Goal: Information Seeking & Learning: Learn about a topic

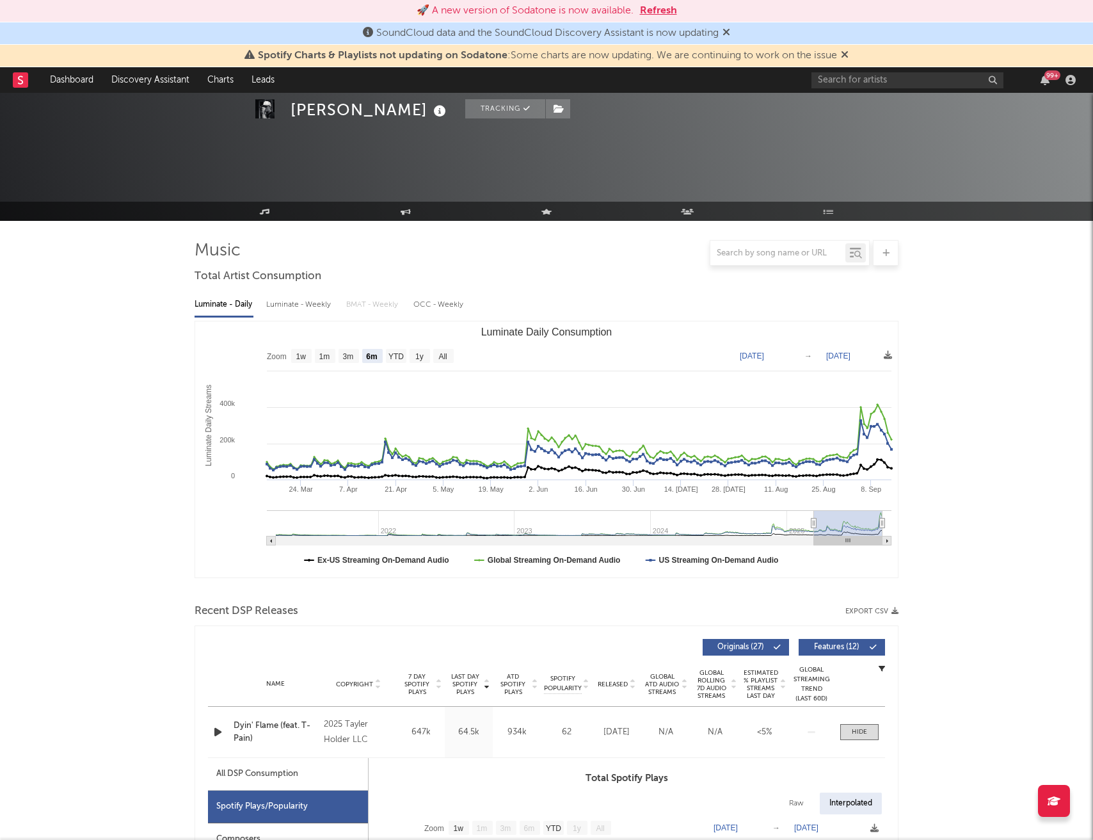
select select "6m"
select select "1w"
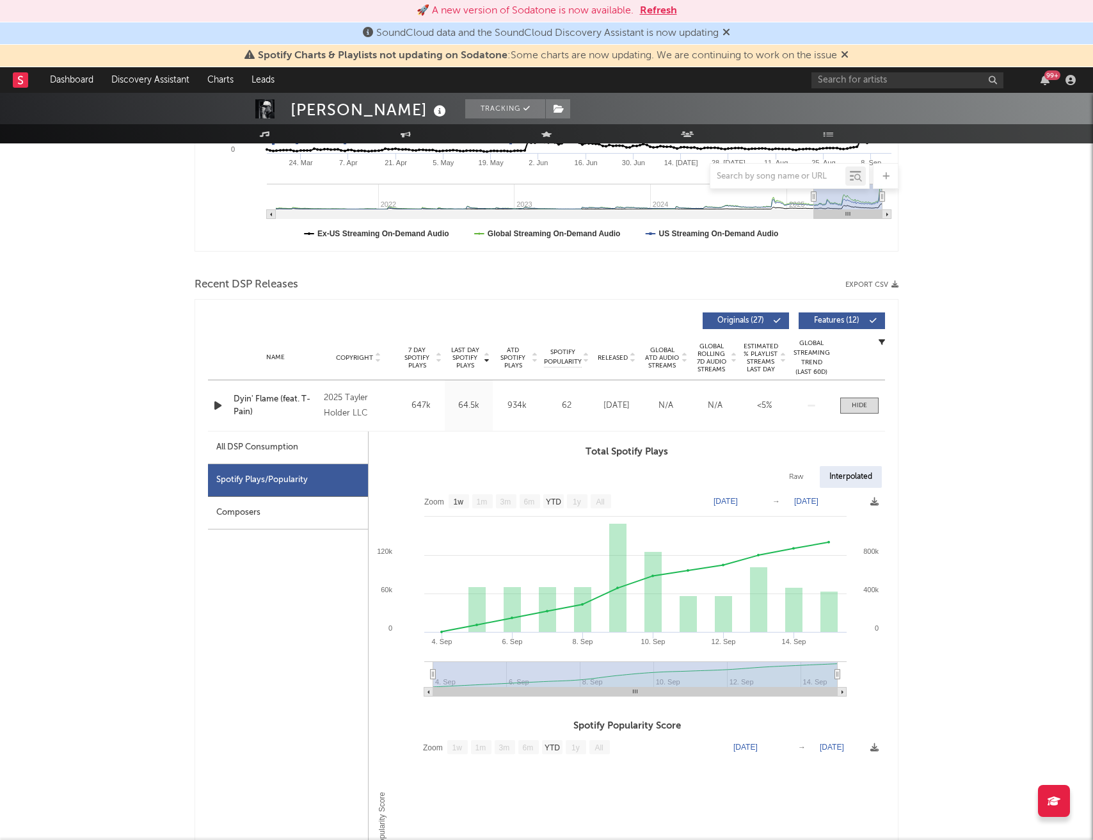
scroll to position [326, 0]
click at [857, 83] on input "text" at bounding box center [908, 80] width 192 height 16
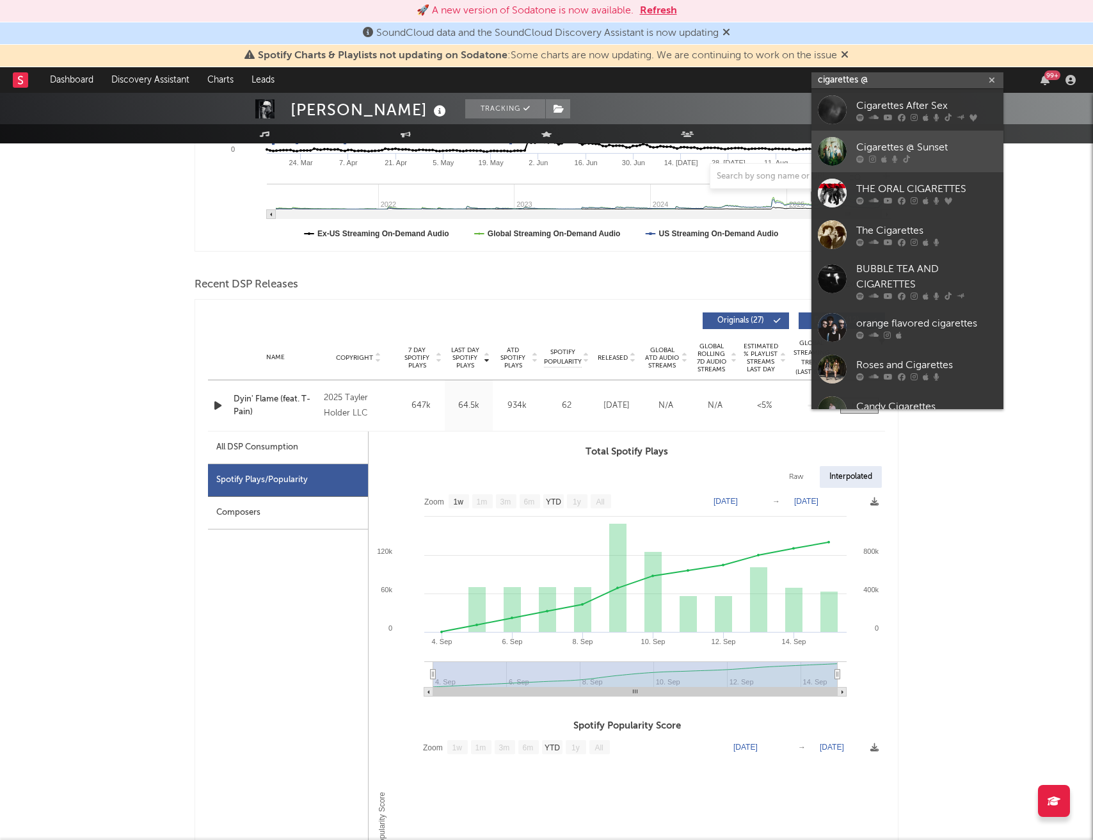
type input "cigarettes @"
click at [874, 141] on div "Cigarettes @ Sunset" at bounding box center [926, 147] width 141 height 15
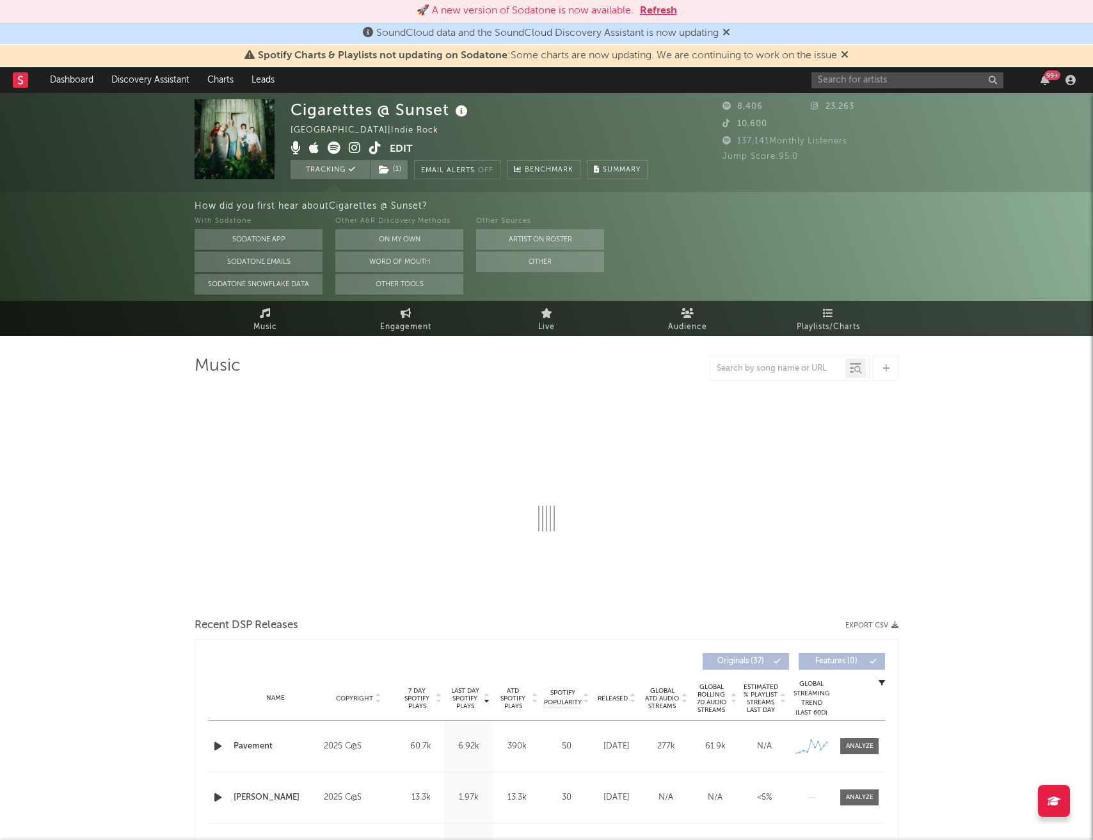
select select "1w"
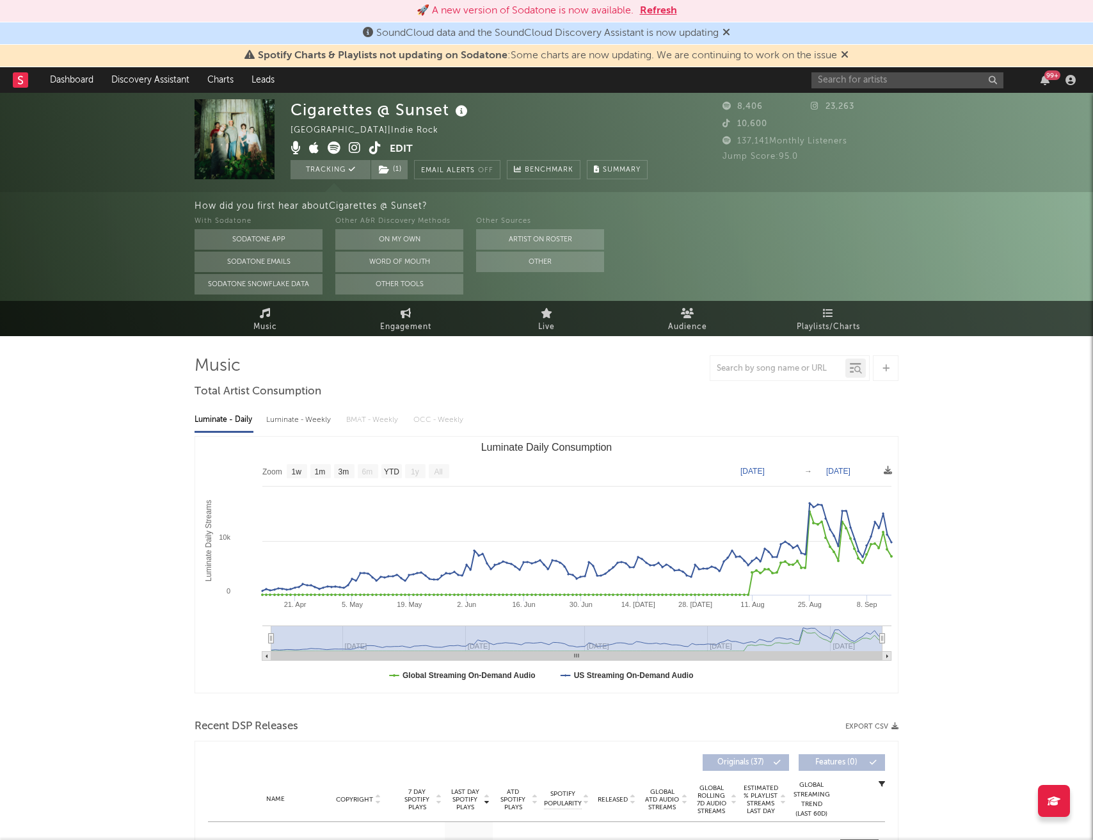
click at [301, 425] on div "Luminate - Weekly" at bounding box center [299, 420] width 67 height 22
select select "6m"
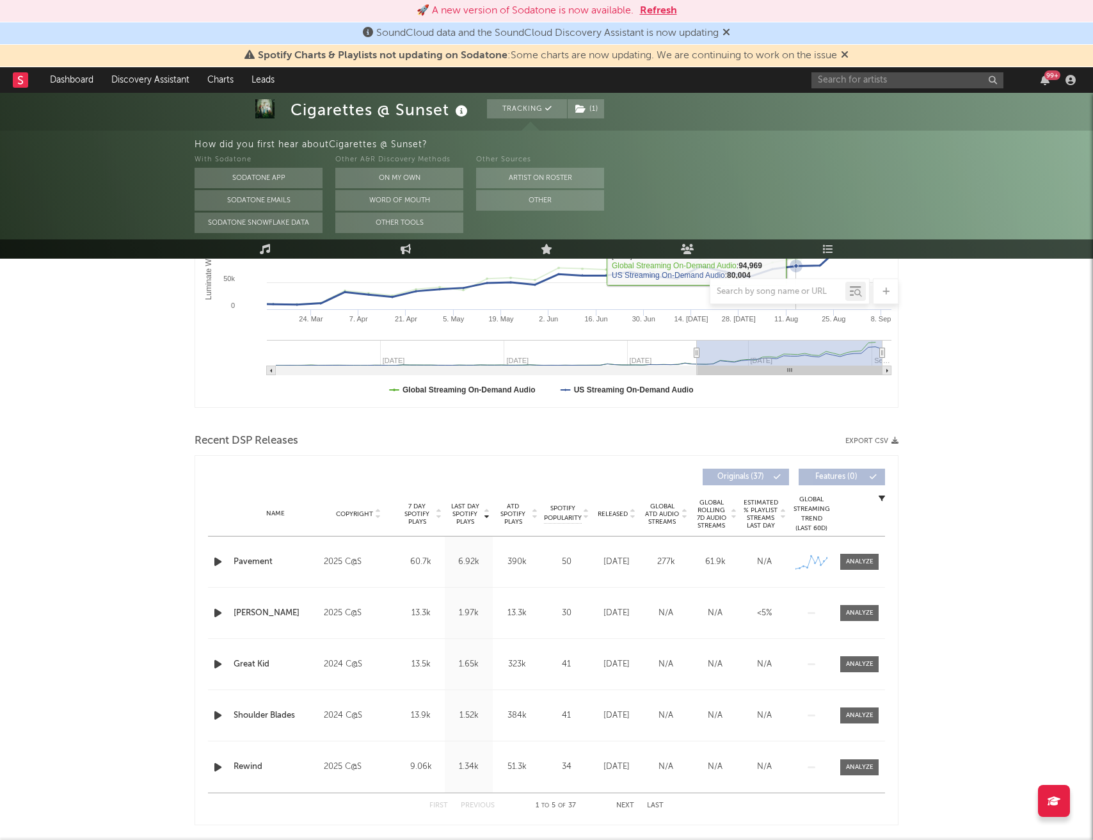
scroll to position [287, 0]
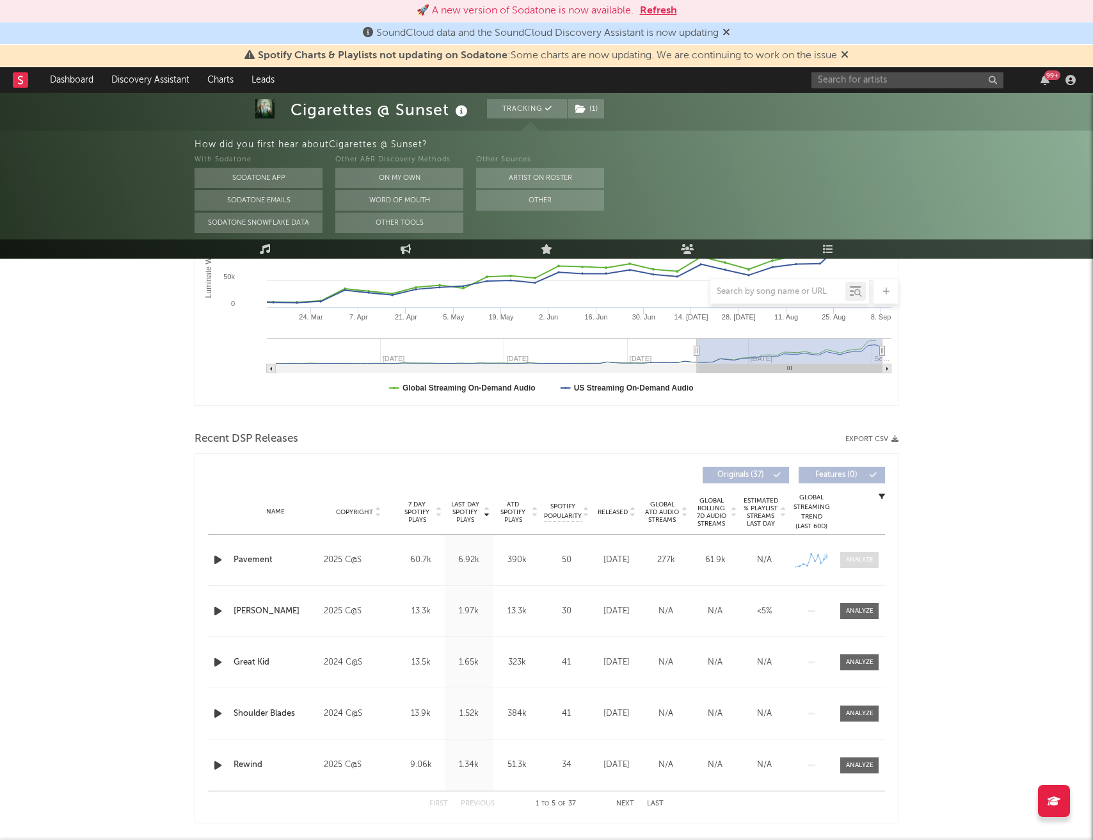
click at [863, 557] on div at bounding box center [860, 560] width 28 height 10
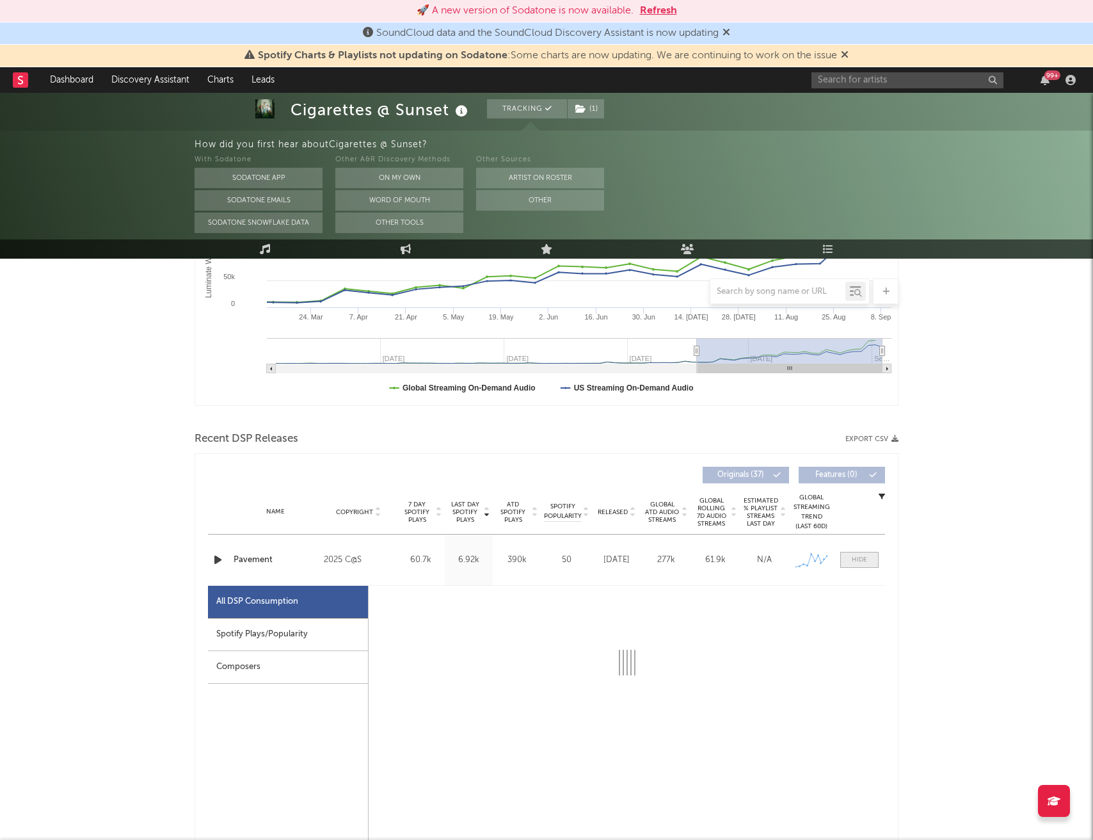
select select "1w"
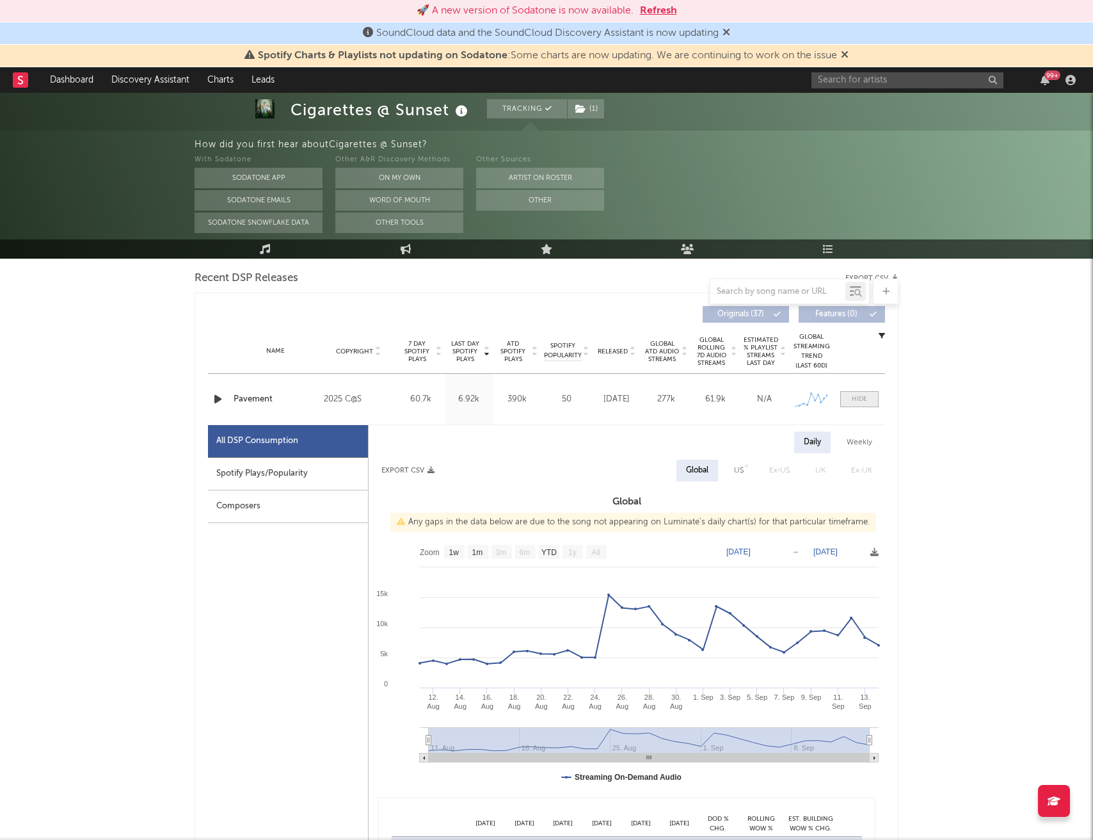
scroll to position [449, 0]
click at [851, 399] on span at bounding box center [859, 398] width 38 height 16
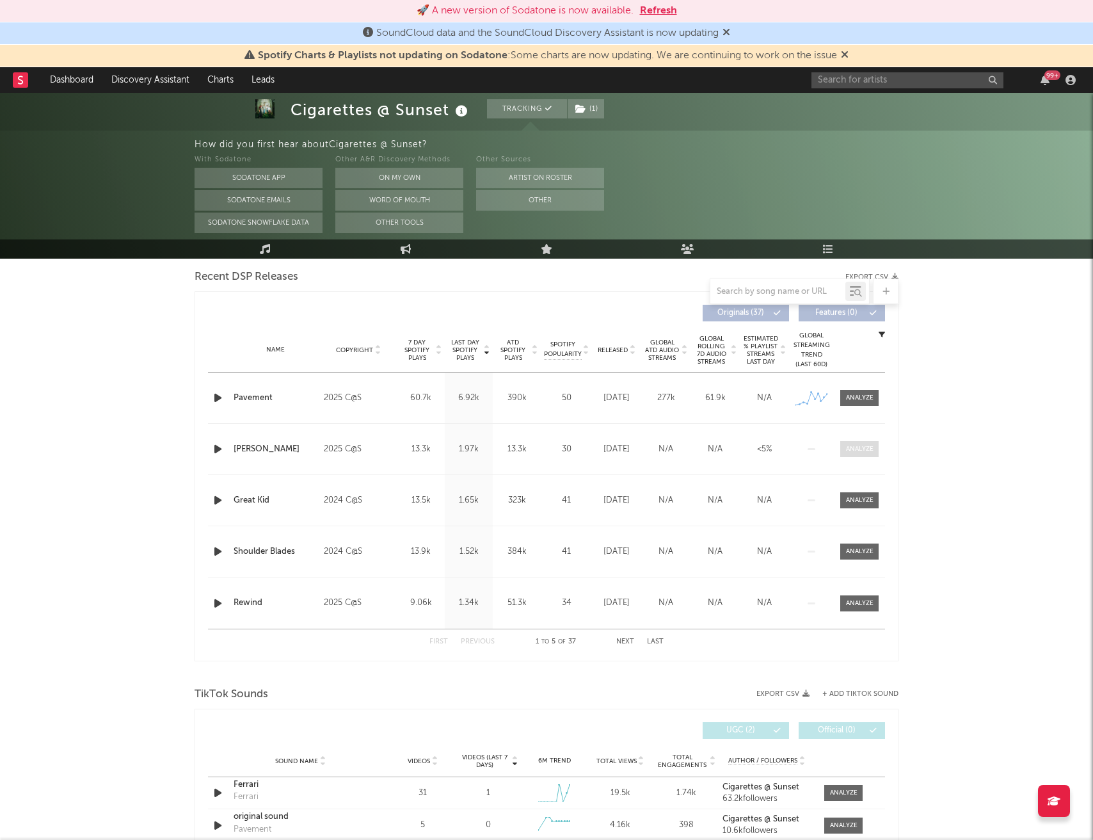
click at [851, 446] on div at bounding box center [860, 449] width 28 height 10
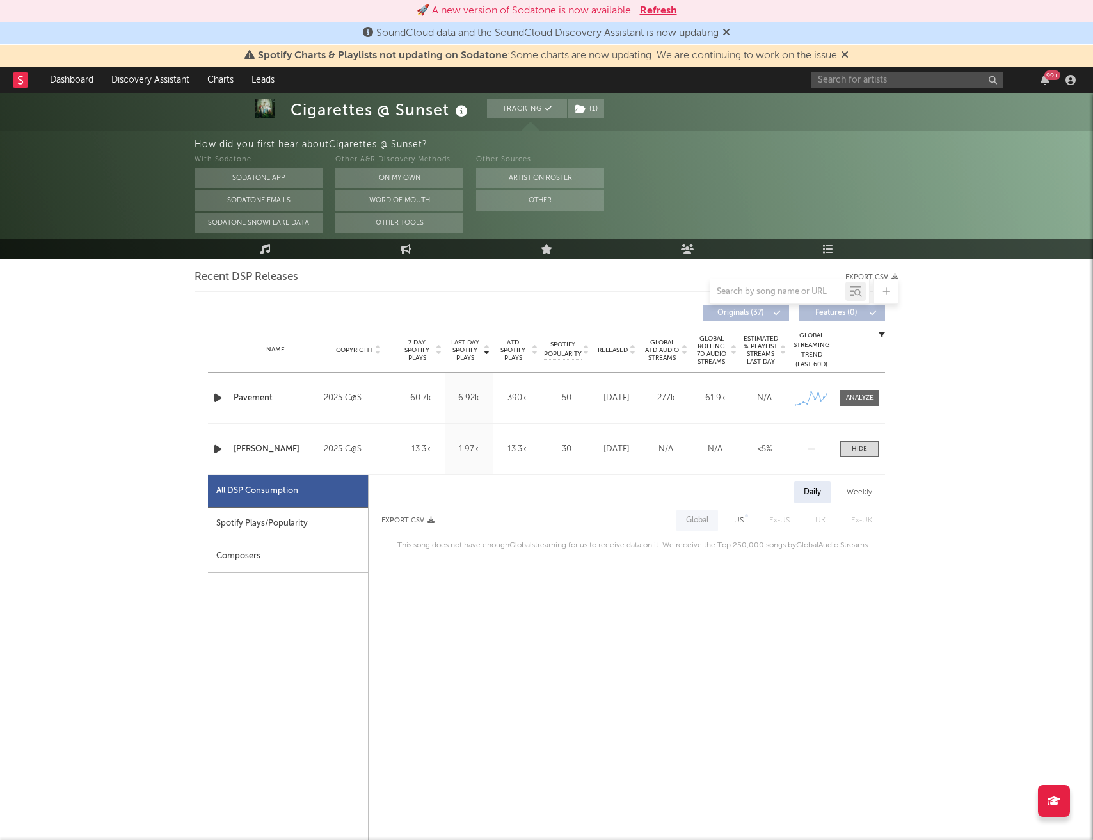
click at [740, 518] on div "US" at bounding box center [739, 520] width 10 height 15
select select "1w"
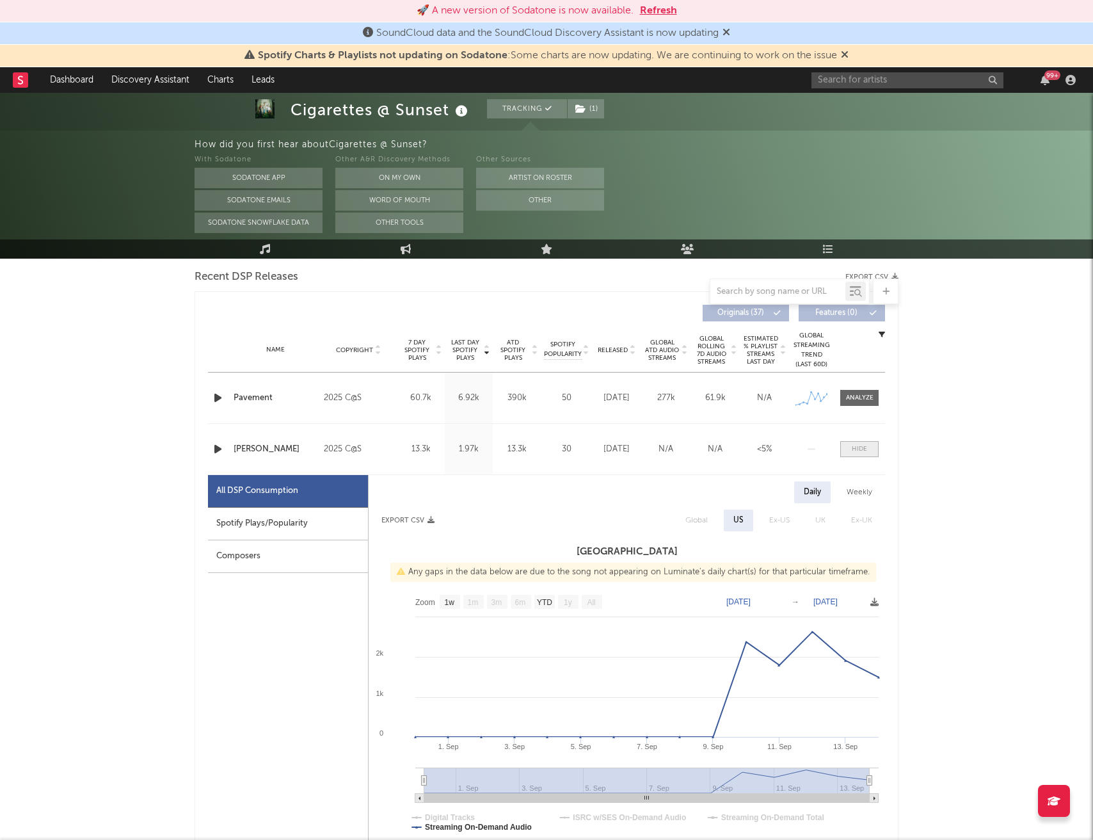
click at [864, 447] on div at bounding box center [859, 449] width 15 height 10
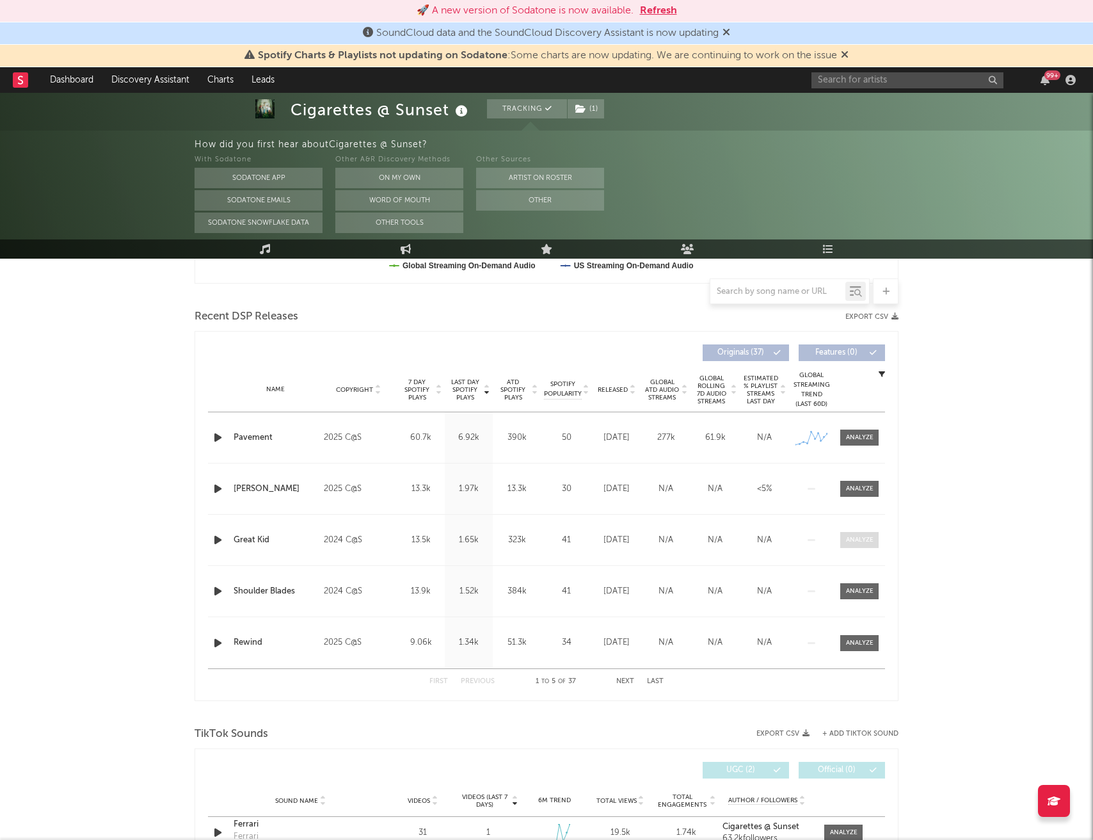
scroll to position [0, 0]
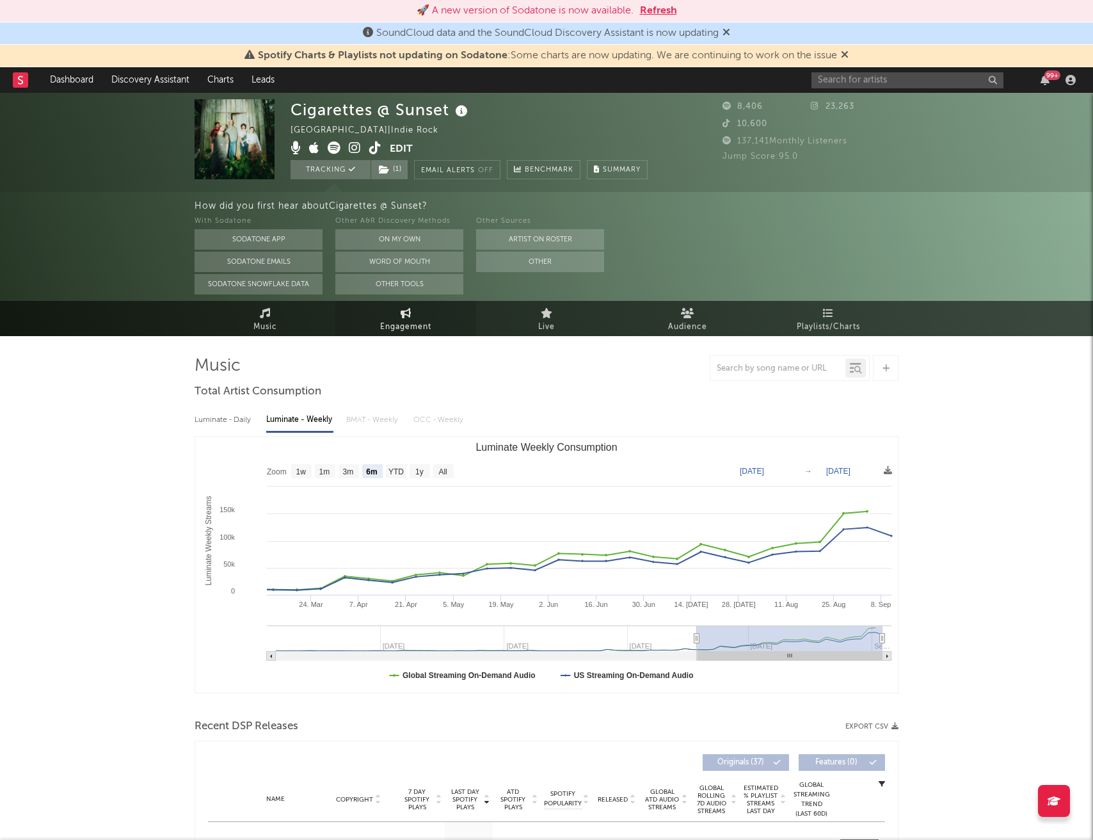
click at [422, 311] on link "Engagement" at bounding box center [405, 318] width 141 height 35
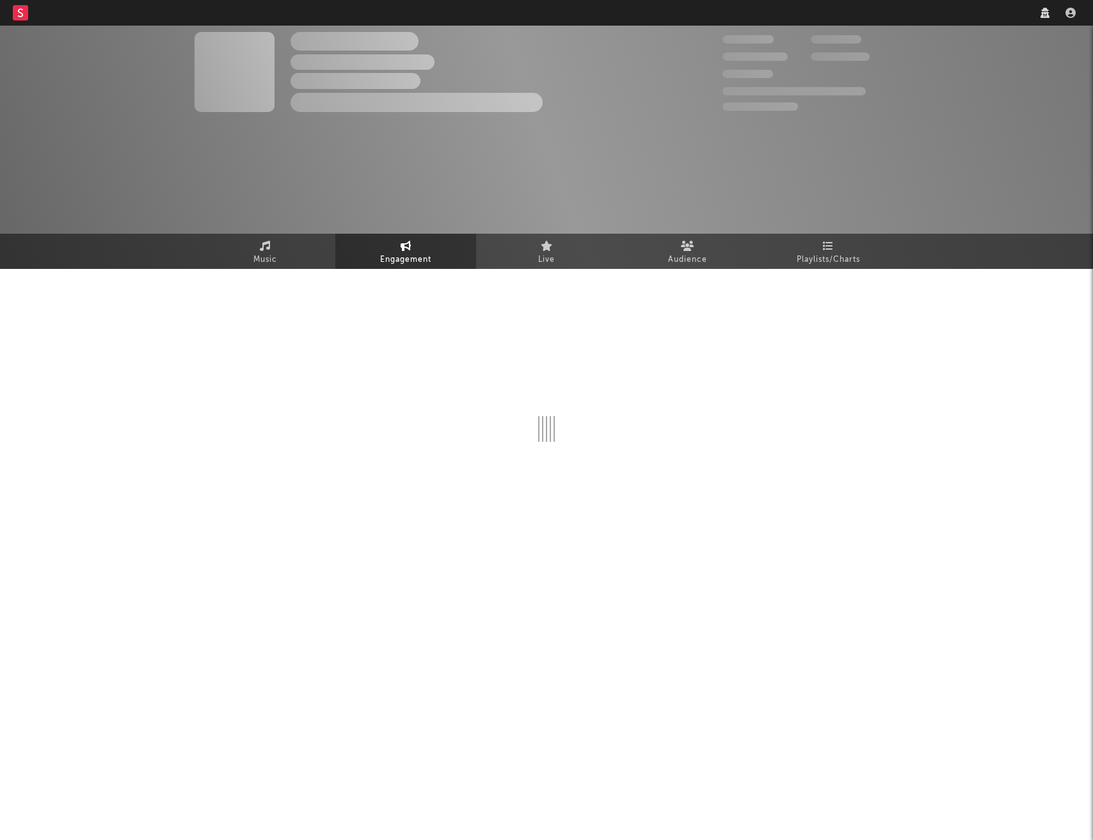
select select "1w"
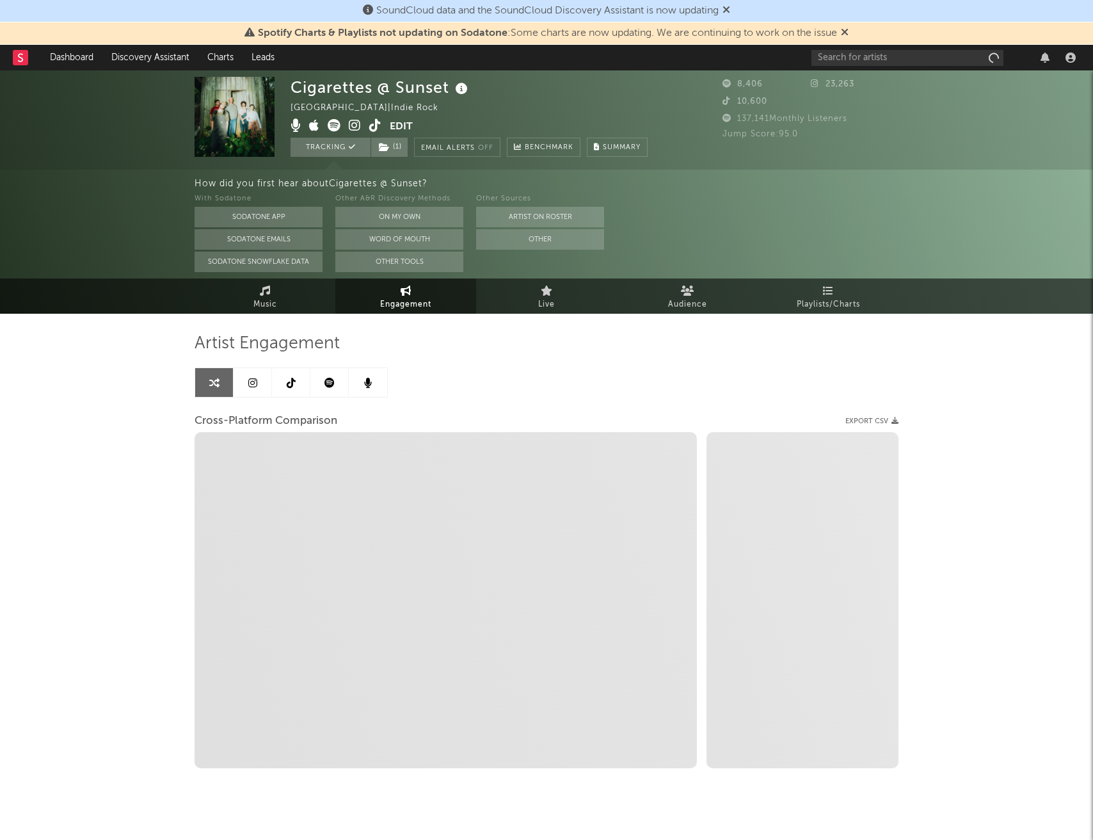
select select "1m"
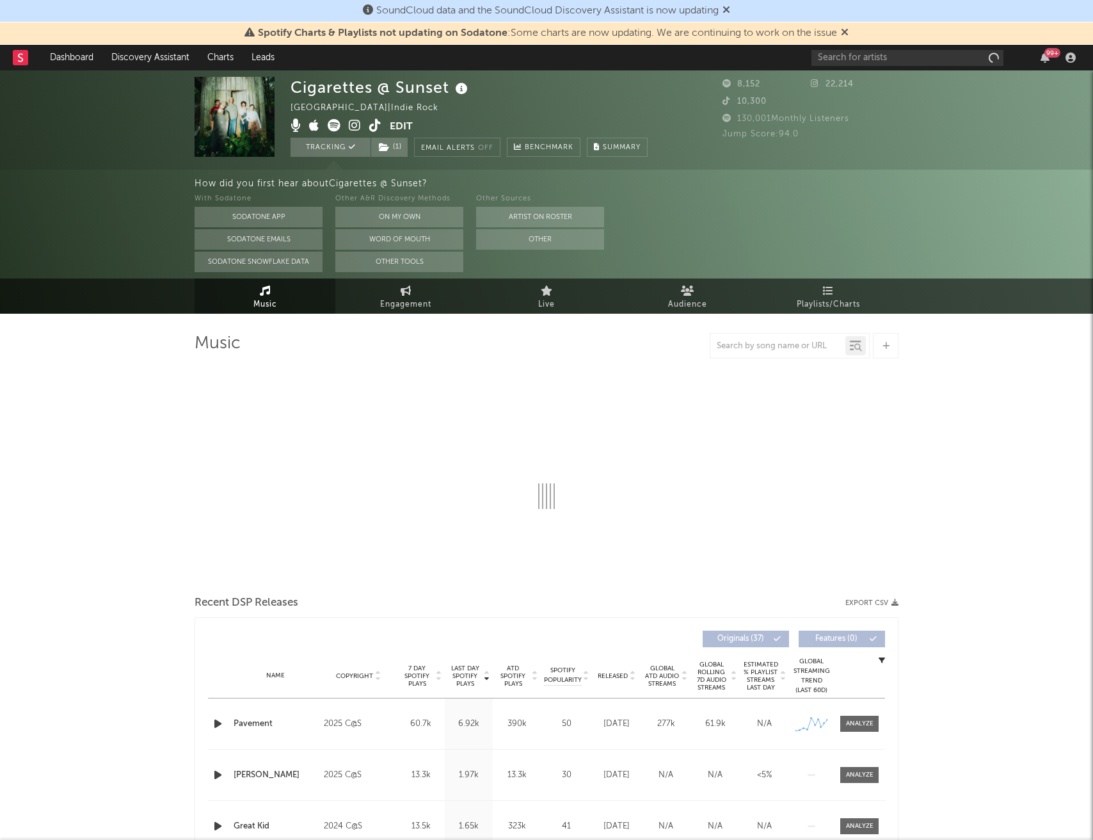
select select "1w"
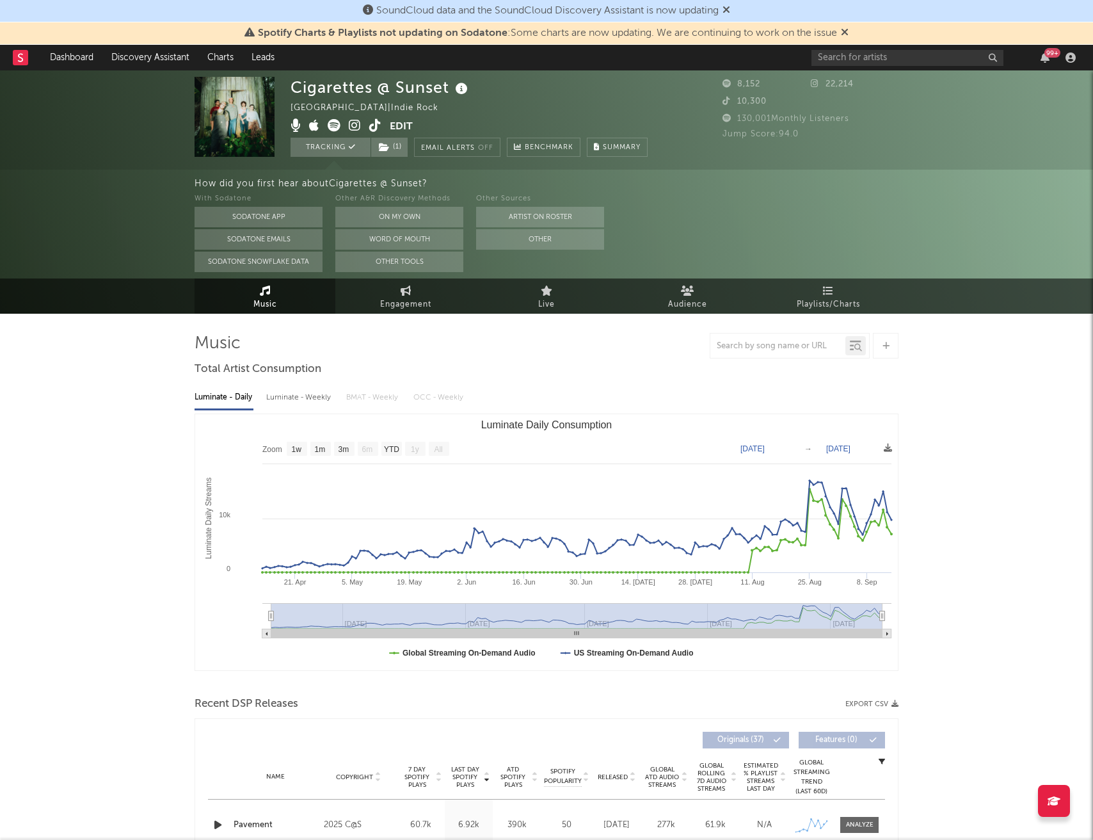
click at [298, 401] on div "Luminate - Weekly" at bounding box center [299, 398] width 67 height 22
select select "6m"
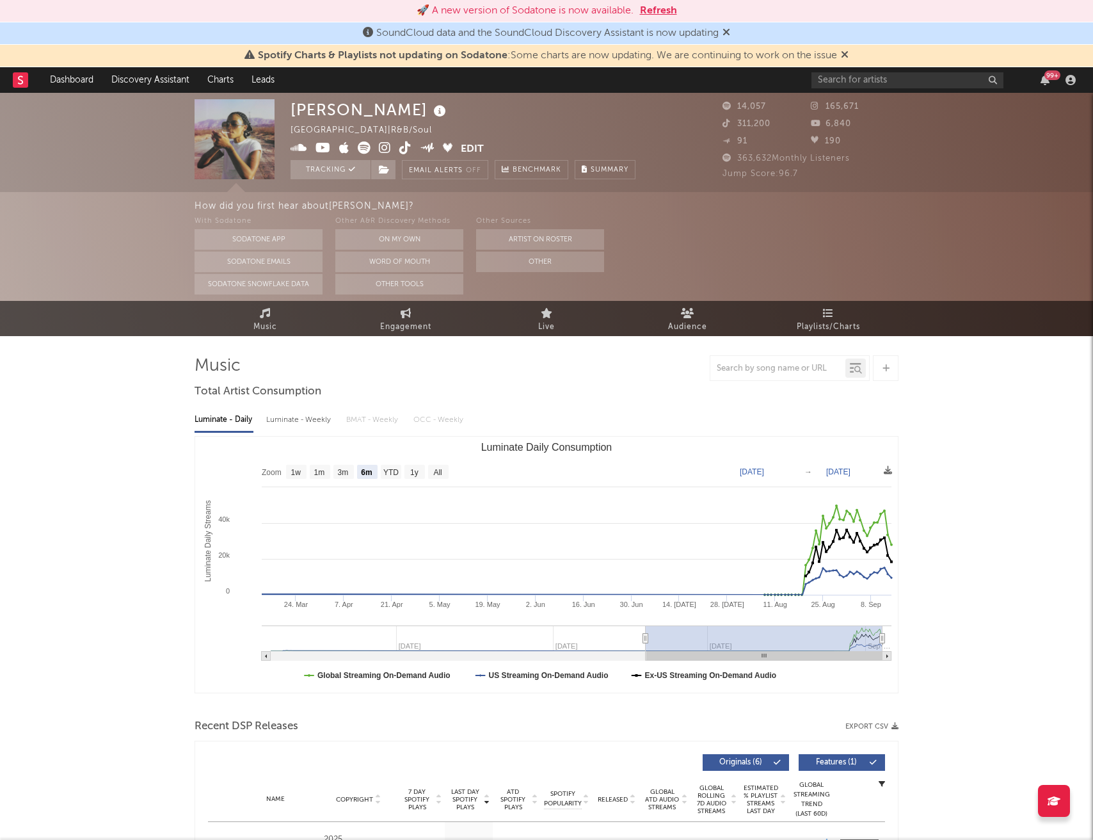
select select "6m"
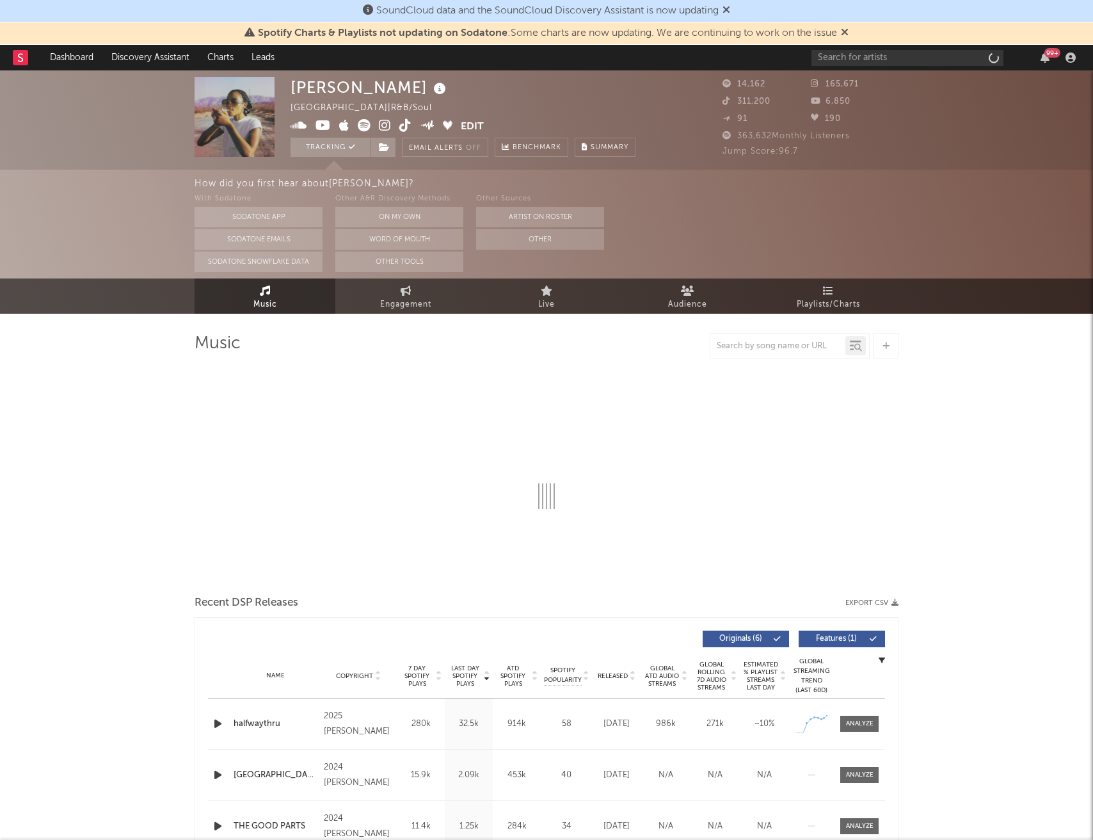
select select "6m"
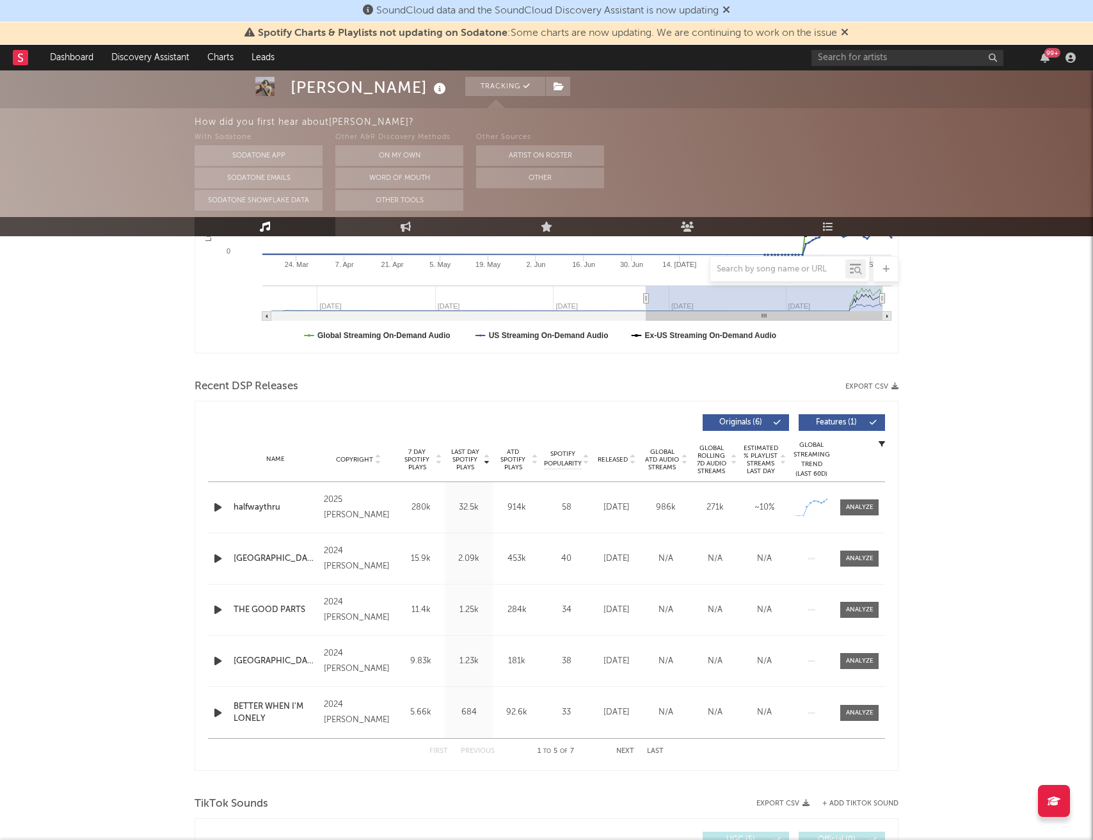
scroll to position [323, 0]
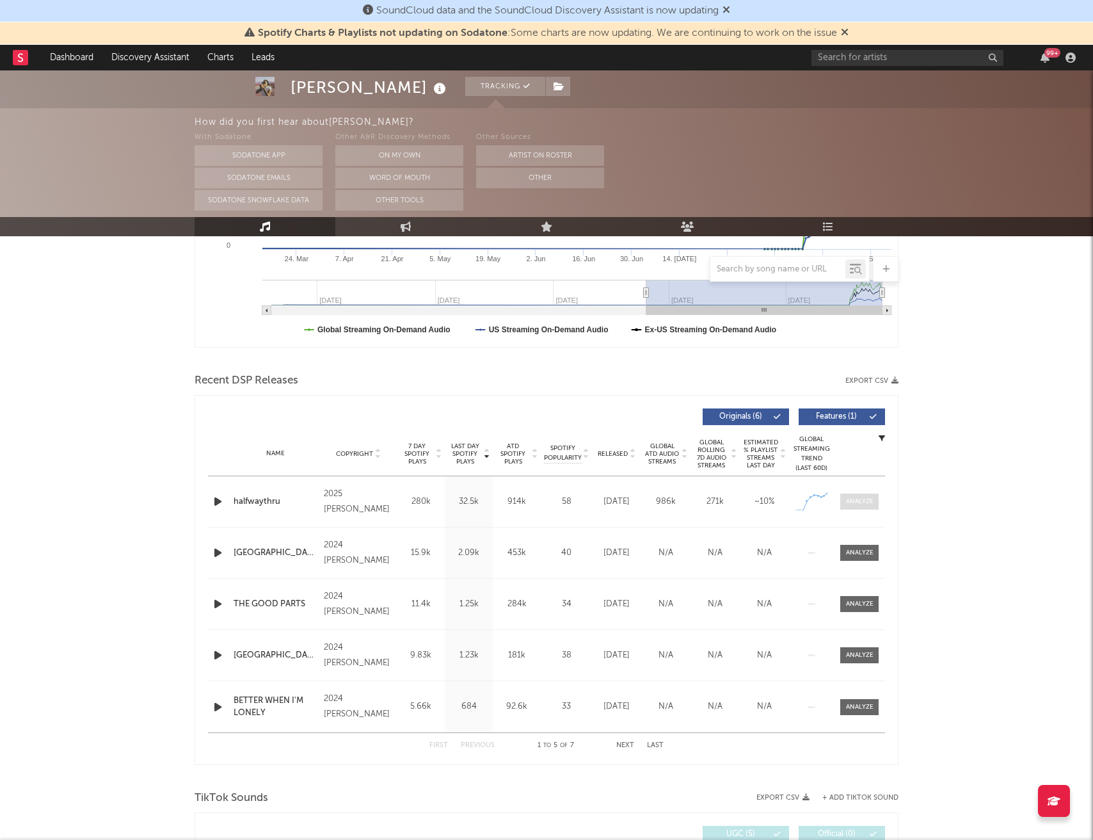
click at [864, 501] on div at bounding box center [860, 502] width 28 height 10
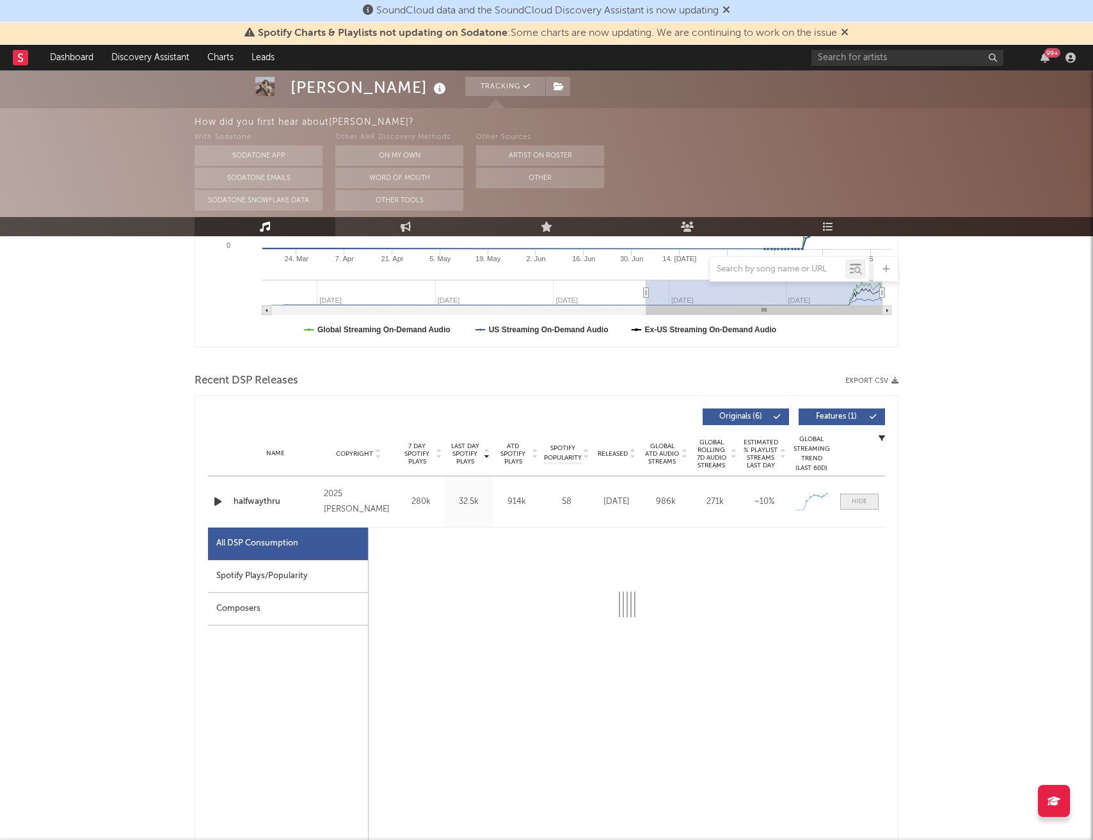
select select "1w"
